Goal: Task Accomplishment & Management: Manage account settings

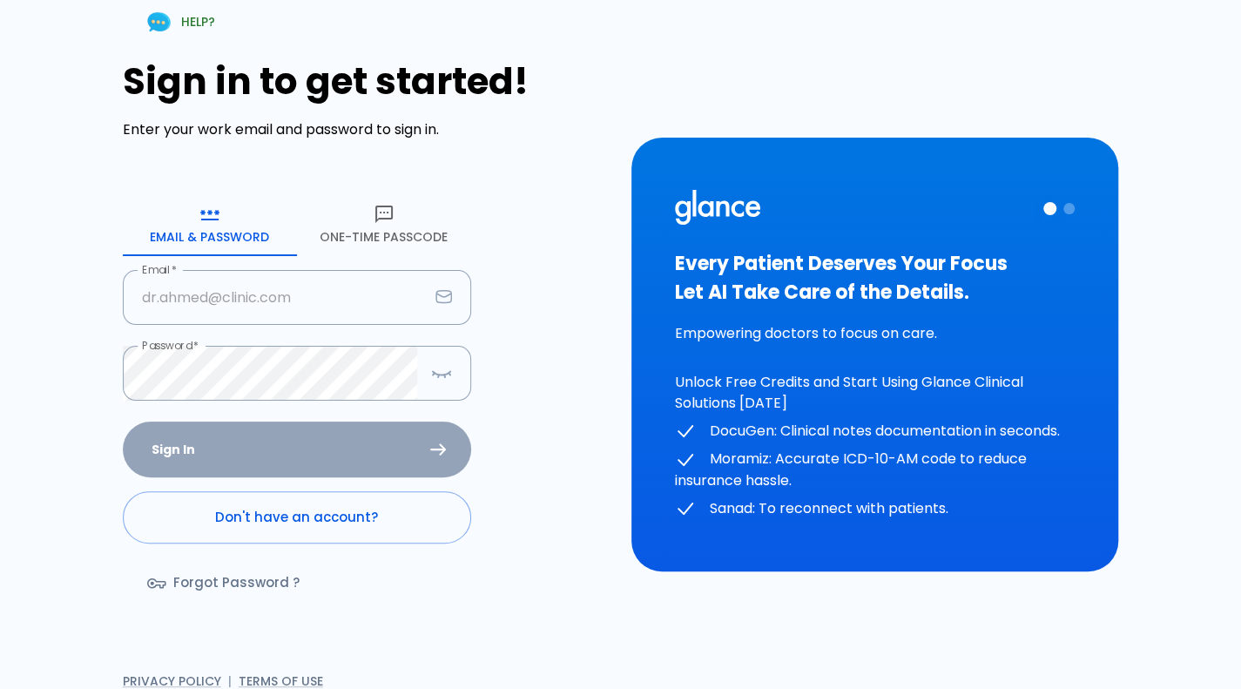
type input "[PERSON_NAME][EMAIL_ADDRESS][DOMAIN_NAME]"
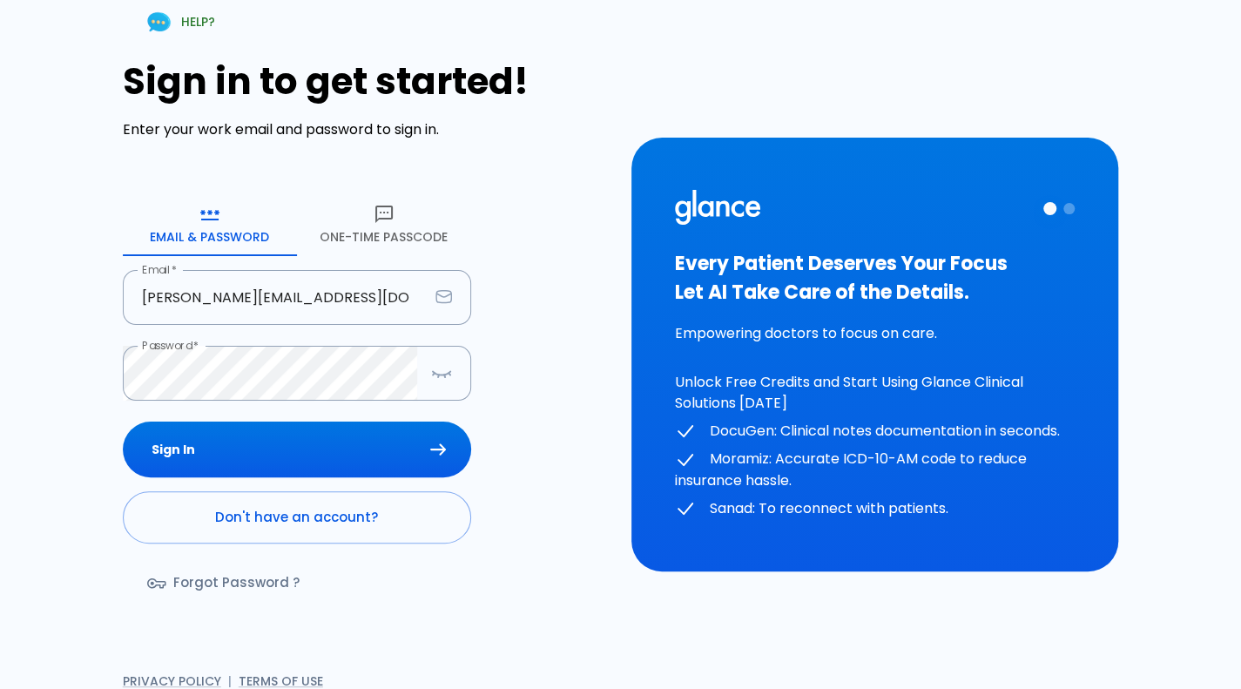
click at [338, 459] on div "Sign In Don't have an account? Forgot Password ?" at bounding box center [297, 521] width 348 height 201
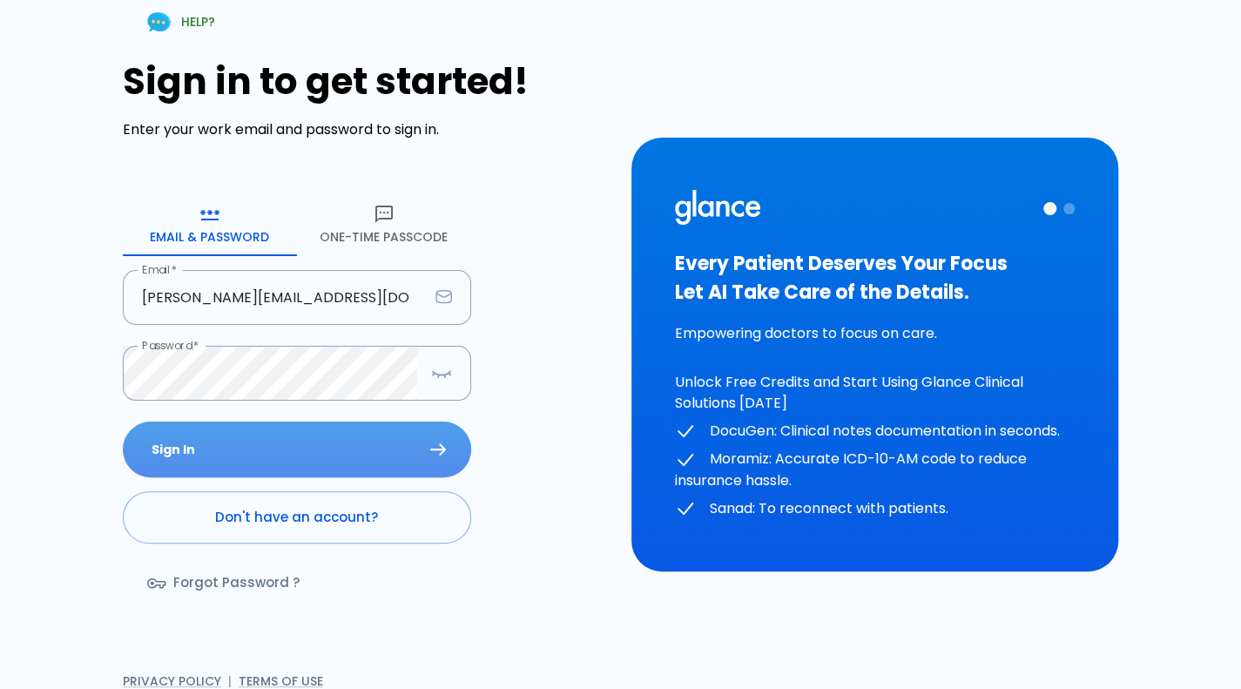
click at [338, 459] on button "Sign In" at bounding box center [297, 449] width 348 height 57
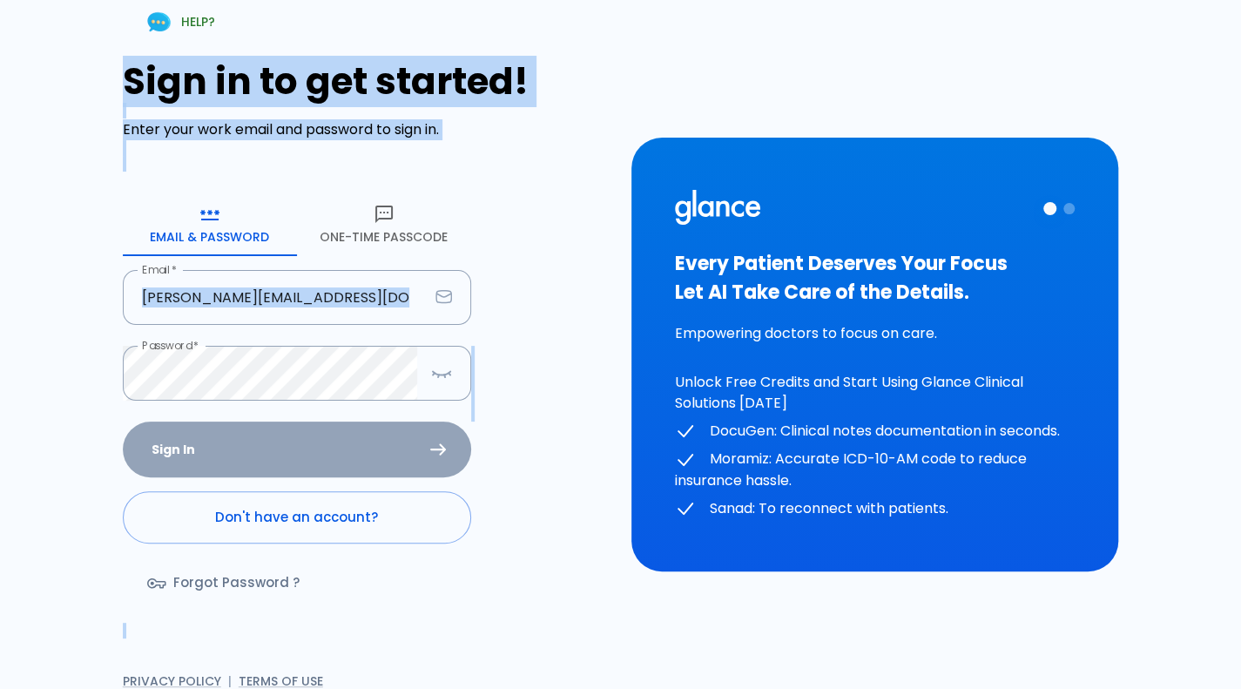
click at [338, 459] on div "Sign In Don't have an account? Forgot Password ?" at bounding box center [297, 521] width 348 height 201
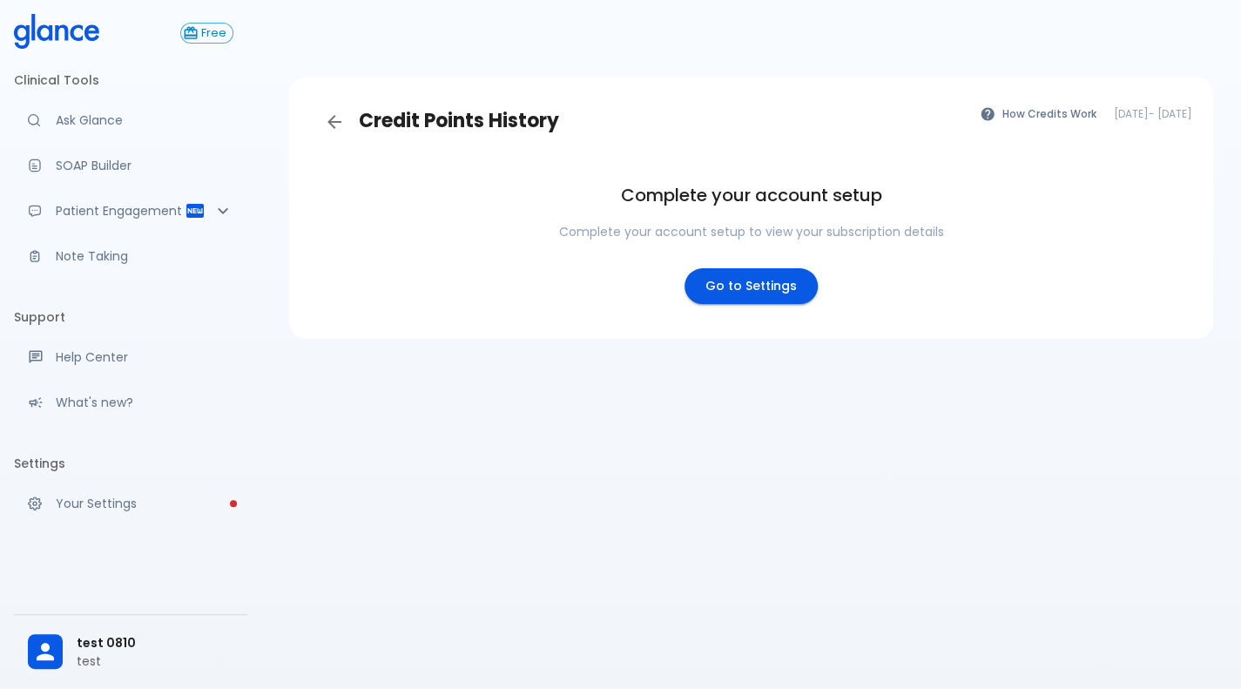
click at [501, 542] on div "Credit Points History How Credits Work Oct 8, 2025 - Nov 8, 2025 Complete your …" at bounding box center [751, 365] width 980 height 731
click at [340, 112] on icon "Back" at bounding box center [334, 121] width 21 height 21
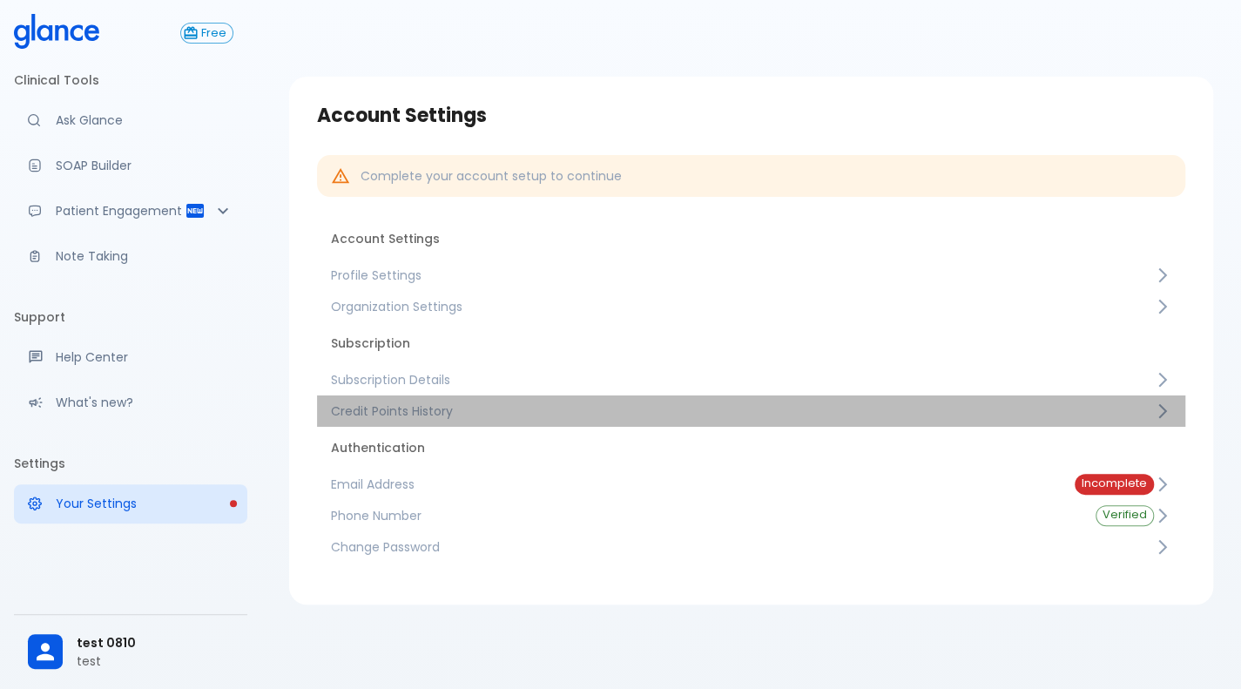
click at [474, 397] on link "Credit Points History" at bounding box center [751, 410] width 868 height 31
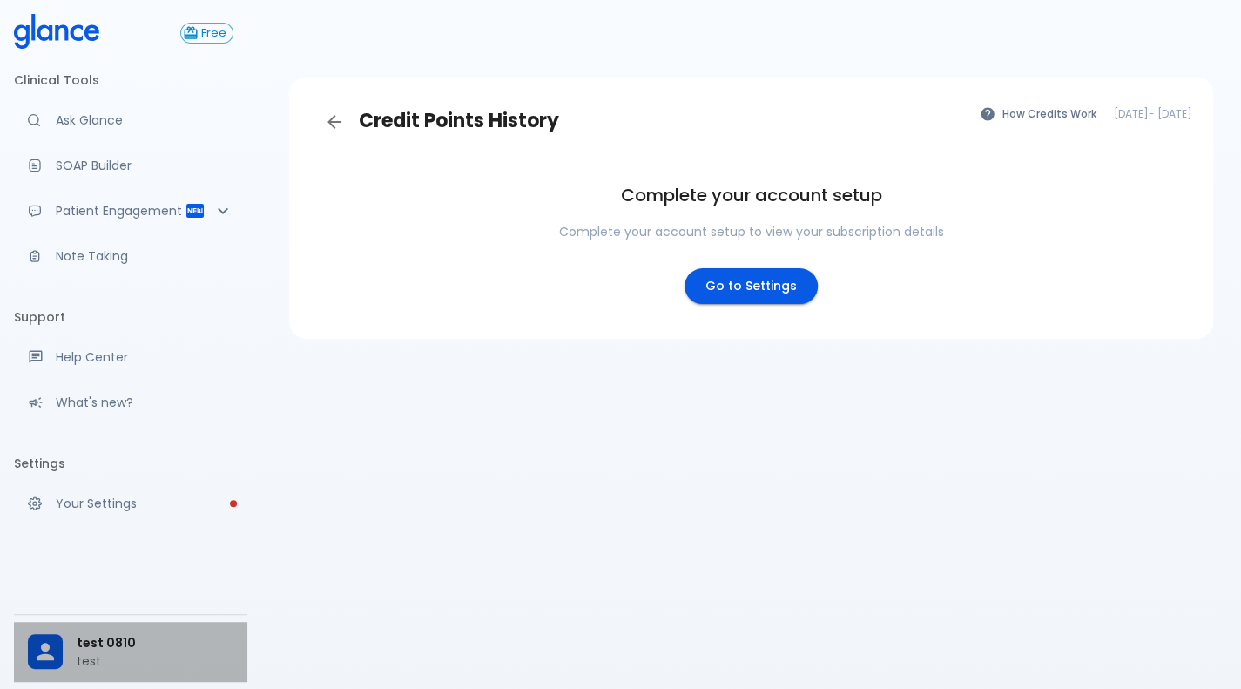
click at [119, 630] on div "test 0810 test" at bounding box center [130, 652] width 233 height 60
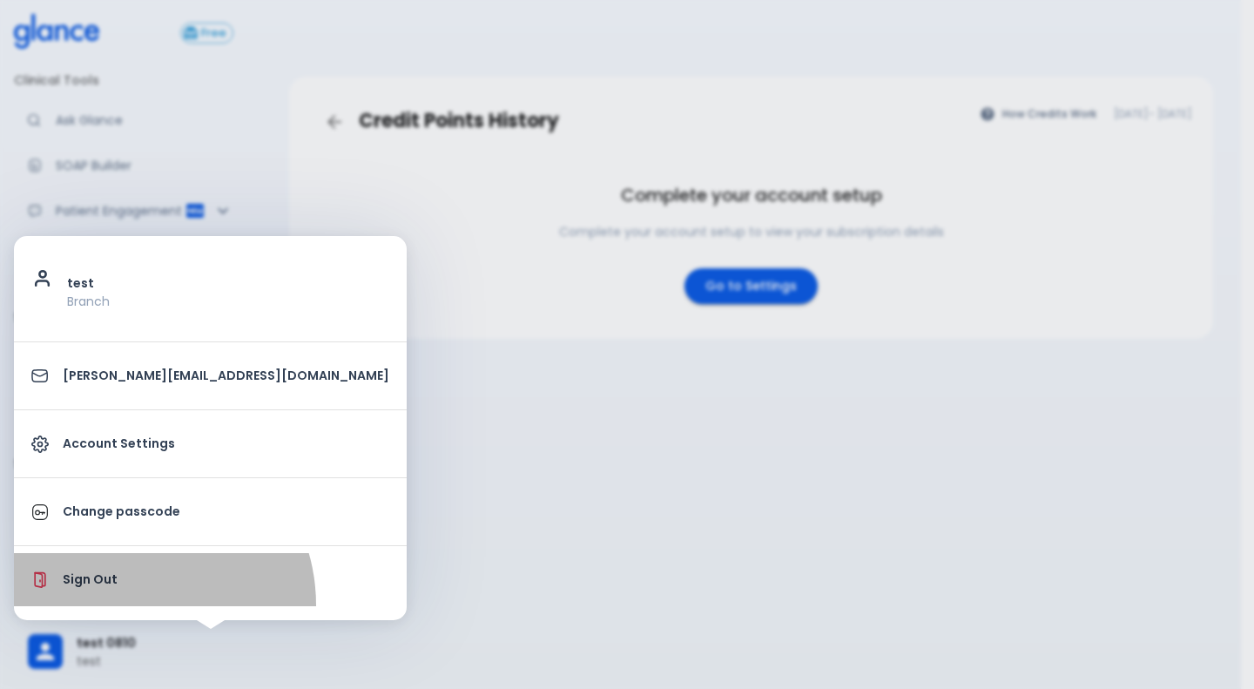
click at [126, 604] on li "Sign Out" at bounding box center [210, 579] width 393 height 53
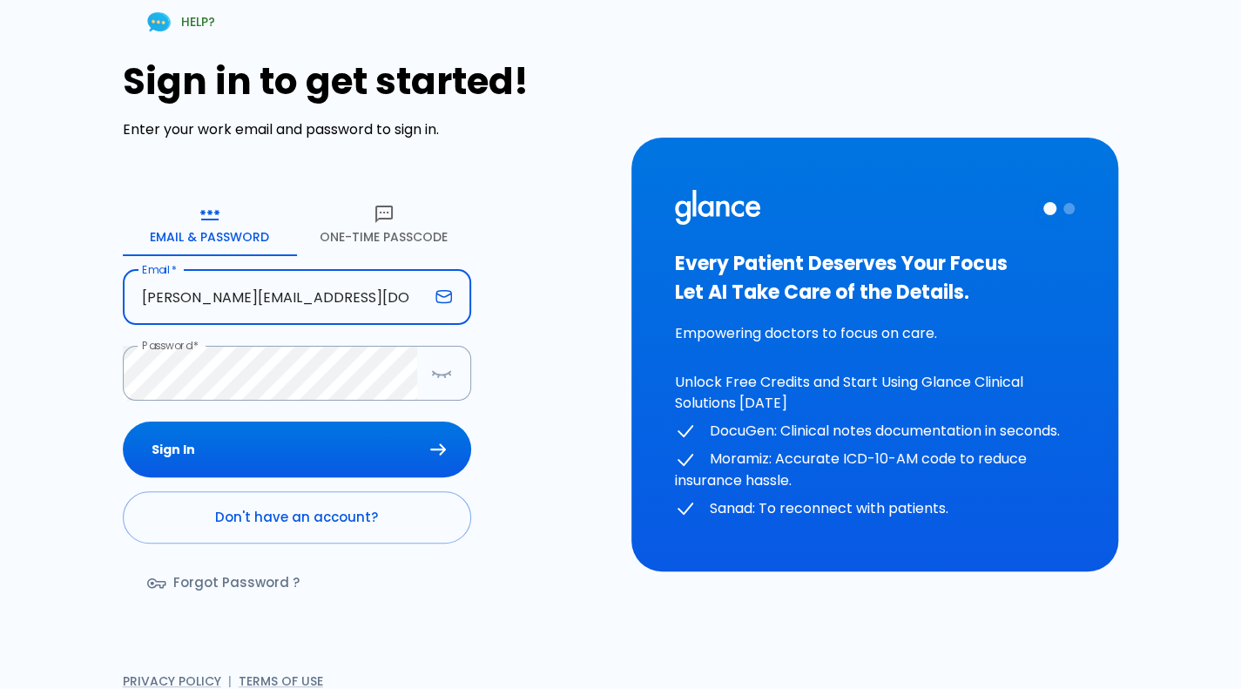
click at [265, 295] on input "[PERSON_NAME][EMAIL_ADDRESS][DOMAIN_NAME]" at bounding box center [276, 297] width 306 height 55
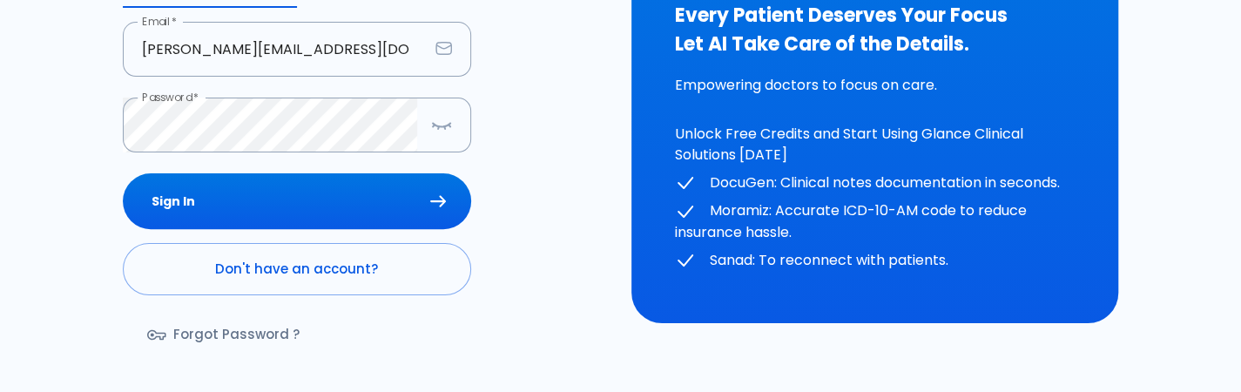
scroll to position [258, 0]
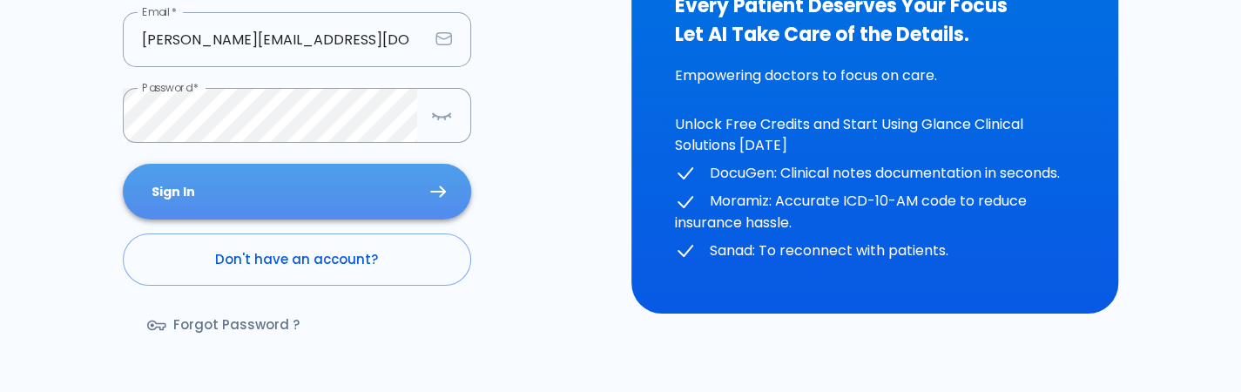
click at [280, 206] on button "Sign In" at bounding box center [297, 192] width 348 height 57
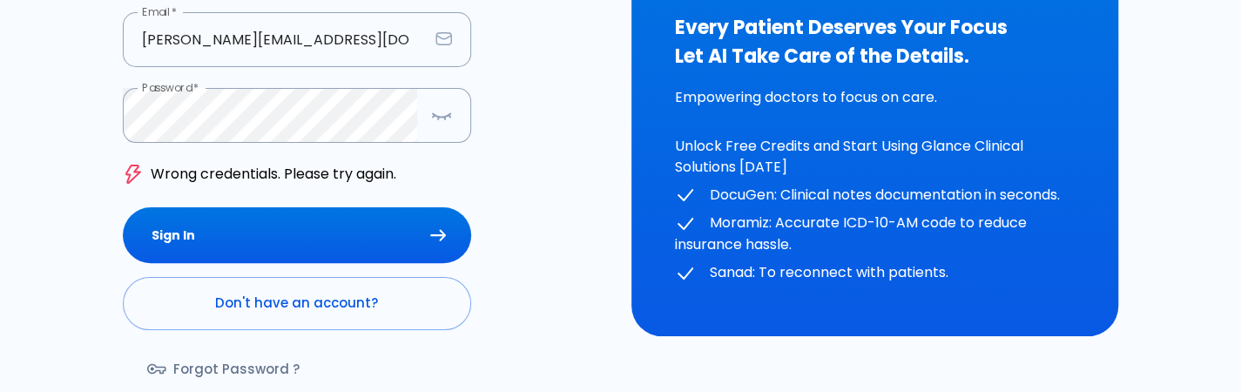
scroll to position [143, 0]
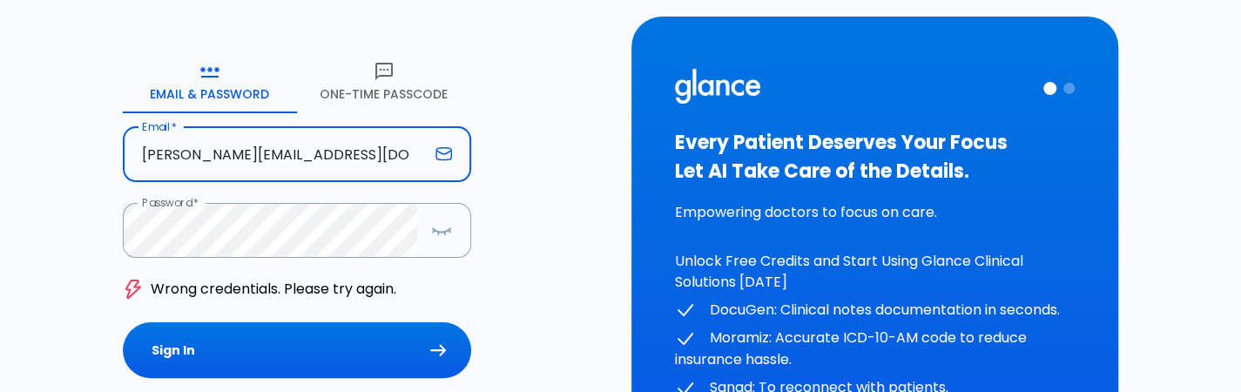
click at [276, 161] on input "[PERSON_NAME][EMAIL_ADDRESS][DOMAIN_NAME]" at bounding box center [276, 154] width 306 height 55
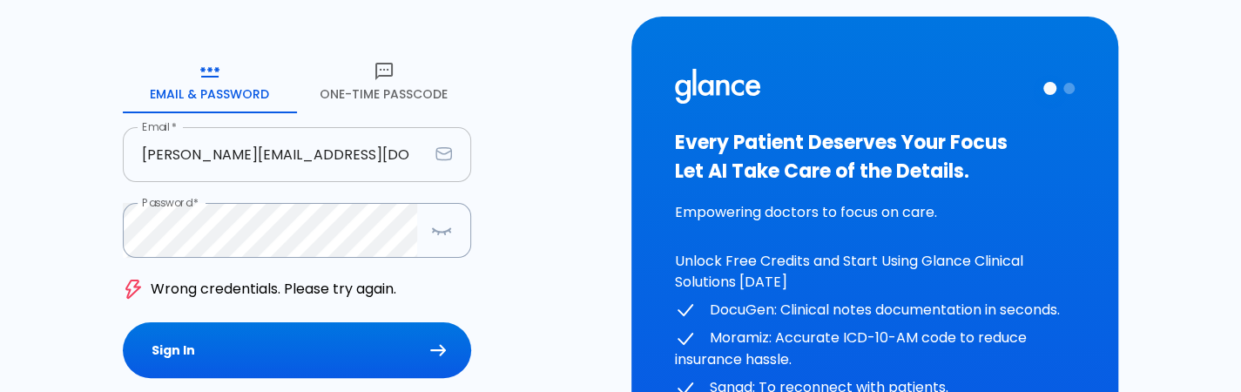
click at [428, 163] on div "[PERSON_NAME][EMAIL_ADDRESS][DOMAIN_NAME] Email   *" at bounding box center [297, 154] width 348 height 55
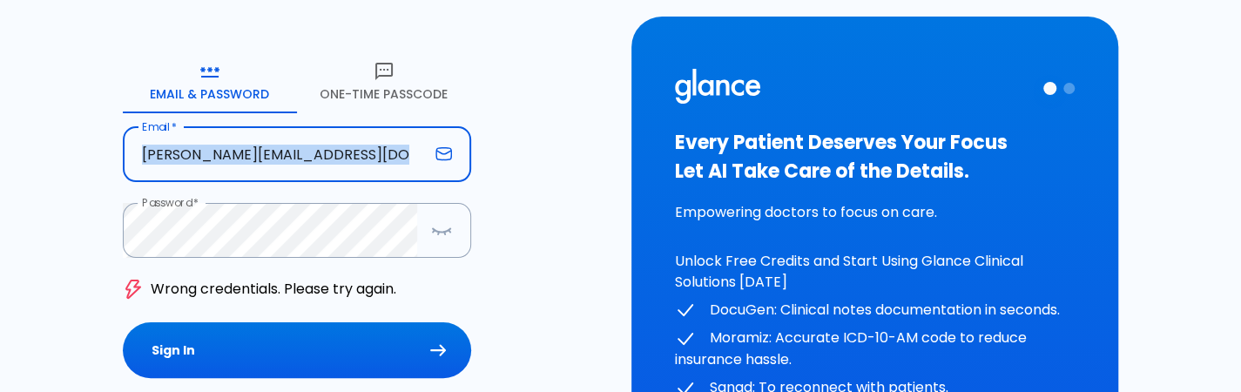
click at [428, 163] on div "[PERSON_NAME][EMAIL_ADDRESS][DOMAIN_NAME] Email   *" at bounding box center [297, 154] width 348 height 55
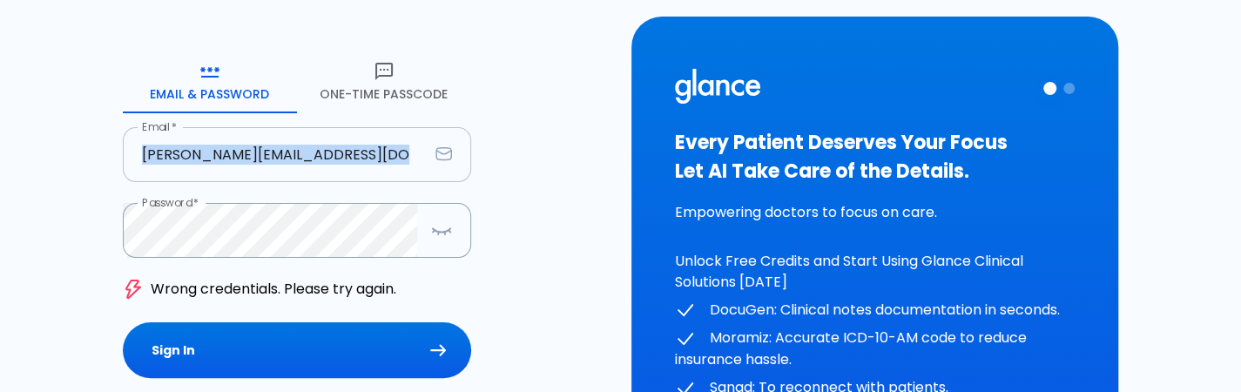
click at [428, 163] on div "[PERSON_NAME][EMAIL_ADDRESS][DOMAIN_NAME] Email   *" at bounding box center [297, 154] width 348 height 55
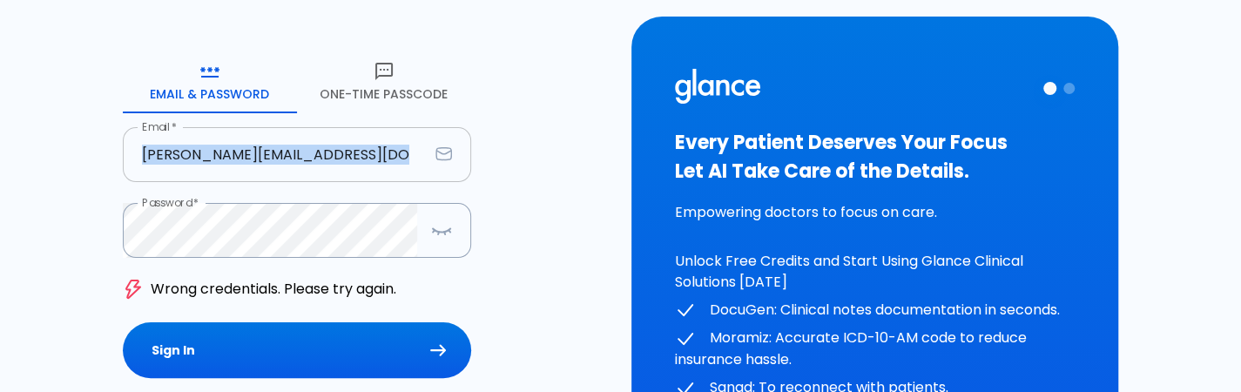
click at [428, 163] on div "[PERSON_NAME][EMAIL_ADDRESS][DOMAIN_NAME] Email   *" at bounding box center [297, 154] width 348 height 55
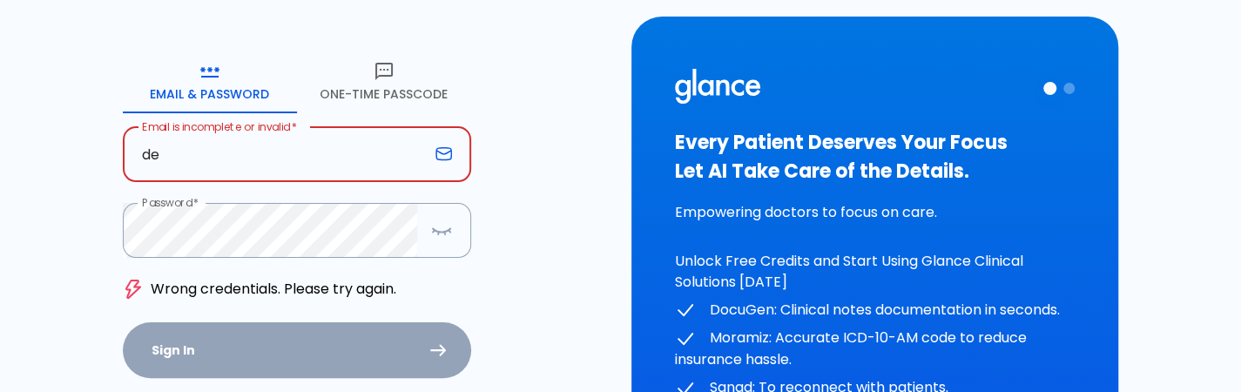
type input "d"
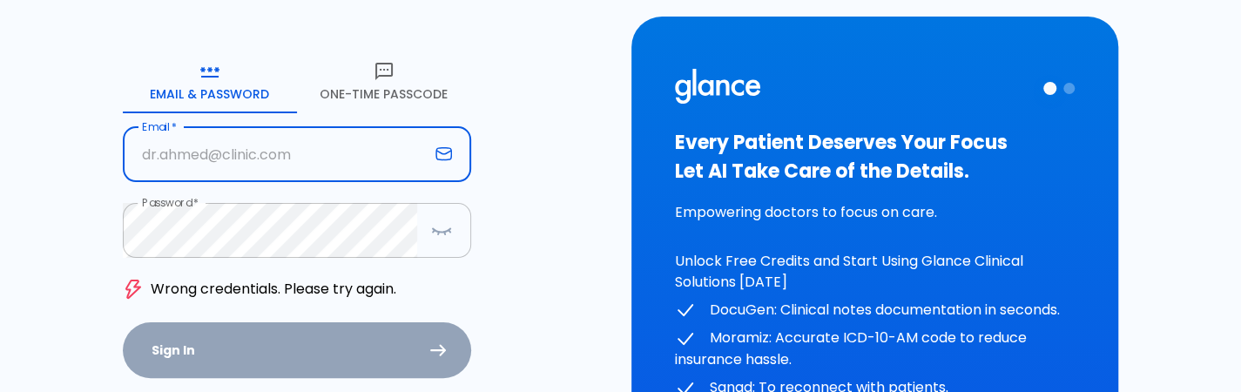
type input "[PERSON_NAME][EMAIL_ADDRESS][DOMAIN_NAME]"
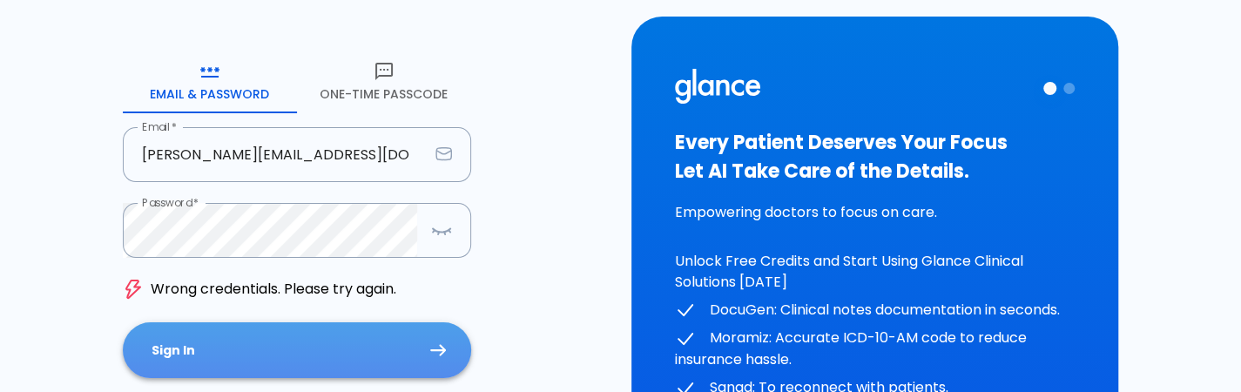
click at [338, 349] on button "Sign In" at bounding box center [297, 350] width 348 height 57
